Goal: Connect with others: Connect with others

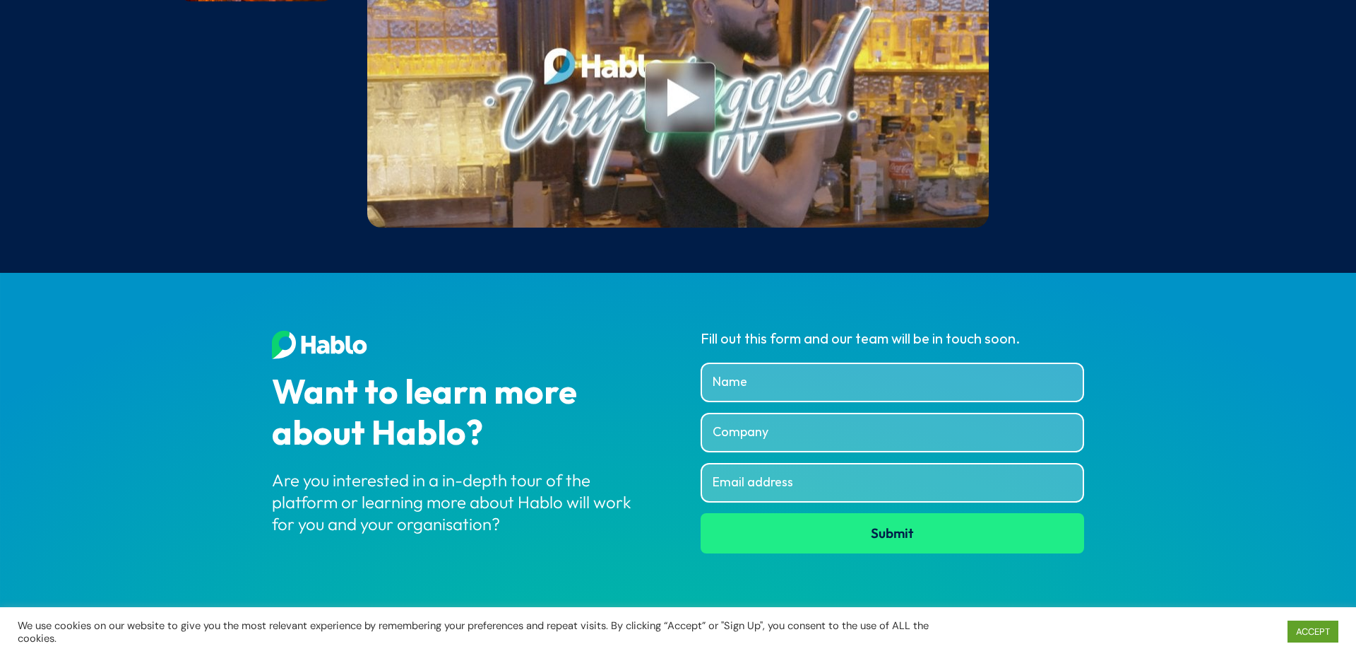
scroll to position [5340, 0]
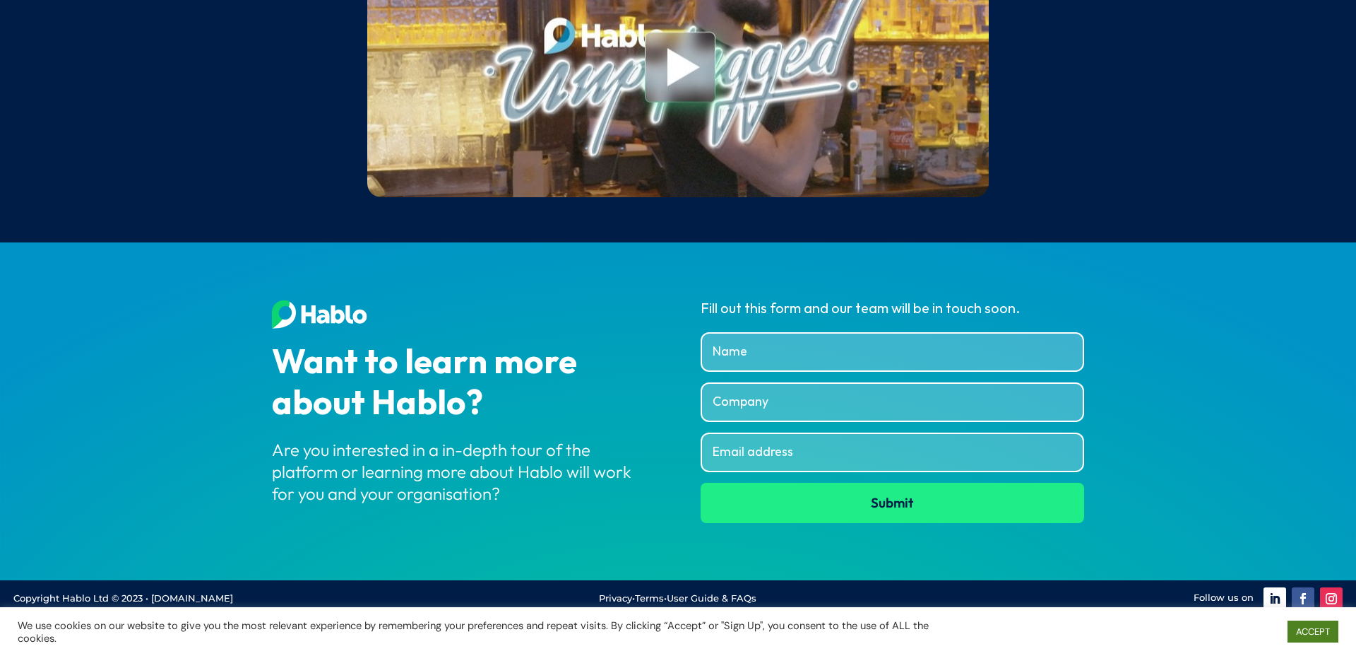
click at [1323, 632] on link "ACCEPT" at bounding box center [1313, 631] width 51 height 22
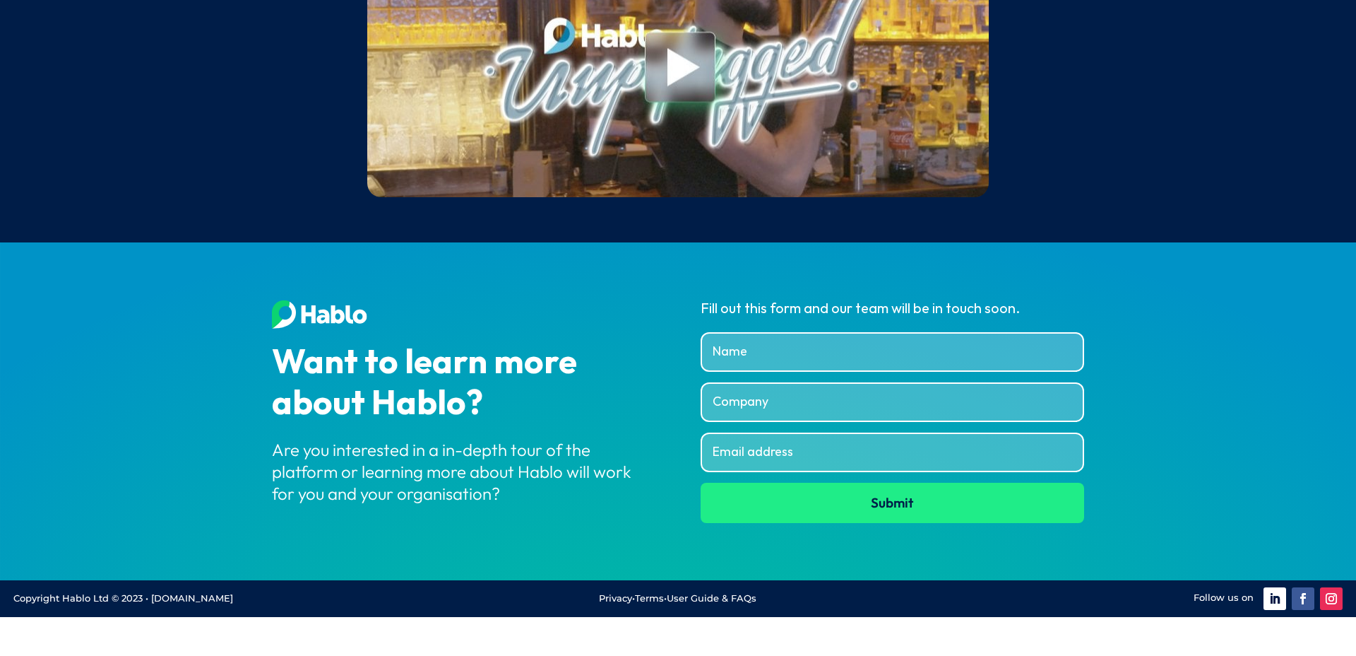
click at [1274, 610] on link "Follow" at bounding box center [1275, 598] width 23 height 23
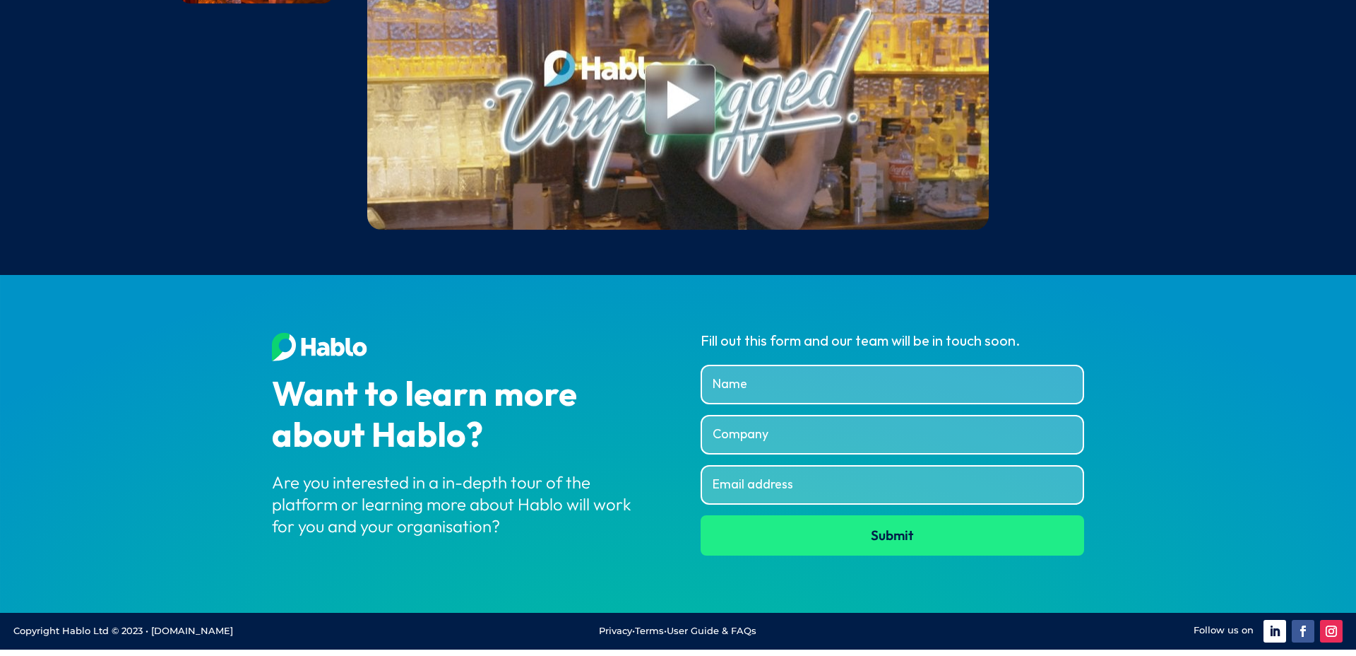
scroll to position [5340, 0]
